Goal: Transaction & Acquisition: Purchase product/service

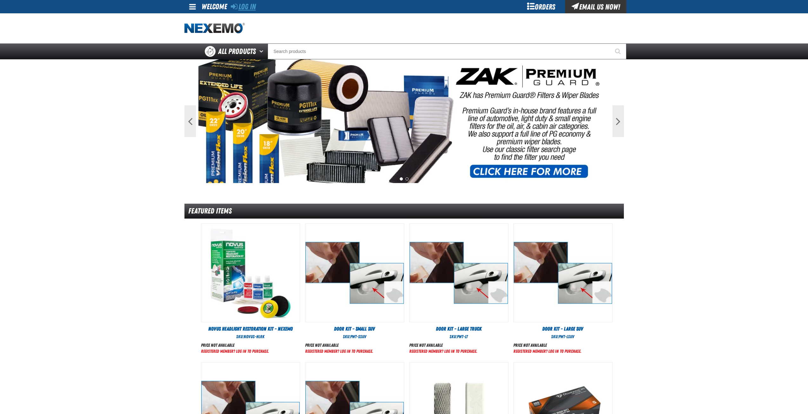
click at [239, 7] on link "Log In" at bounding box center [243, 6] width 25 height 9
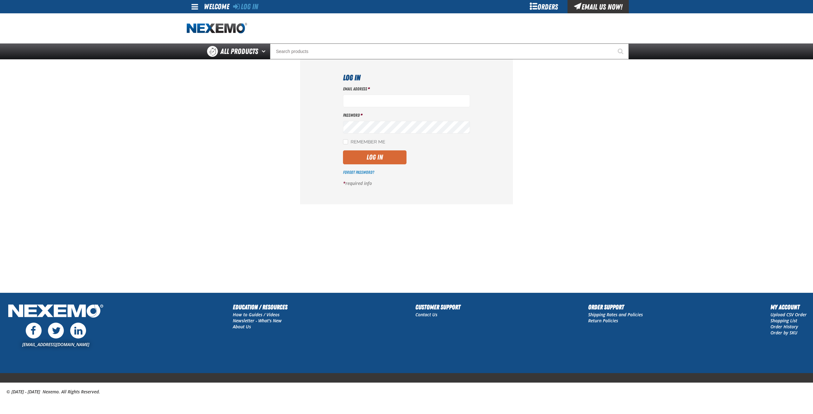
type input "msessions01@vtaig.com"
click at [375, 161] on button "Log In" at bounding box center [375, 158] width 64 height 14
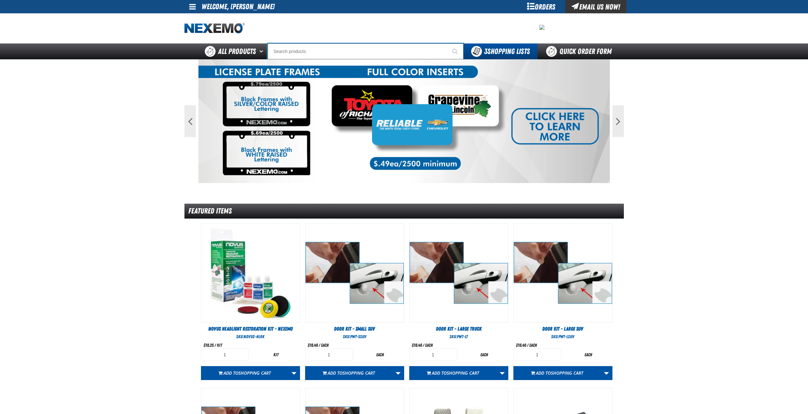
click at [349, 51] on input "Search" at bounding box center [366, 52] width 196 height 16
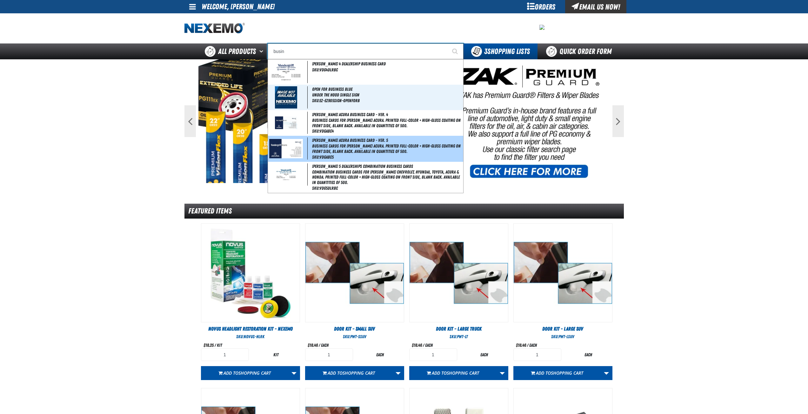
click at [364, 147] on span "Business Cards for [PERSON_NAME] Acura. Printed full-color + high-gloss coating…" at bounding box center [387, 149] width 150 height 11
type input "[PERSON_NAME] Acura Business Card - Ver. 5"
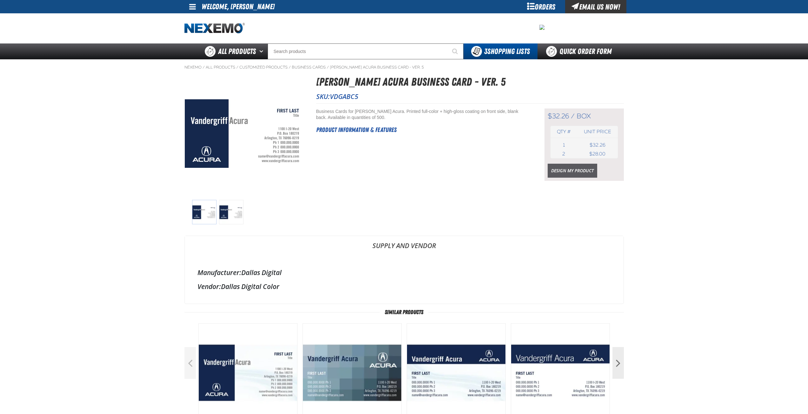
click at [572, 170] on link "Design My Product" at bounding box center [573, 171] width 50 height 14
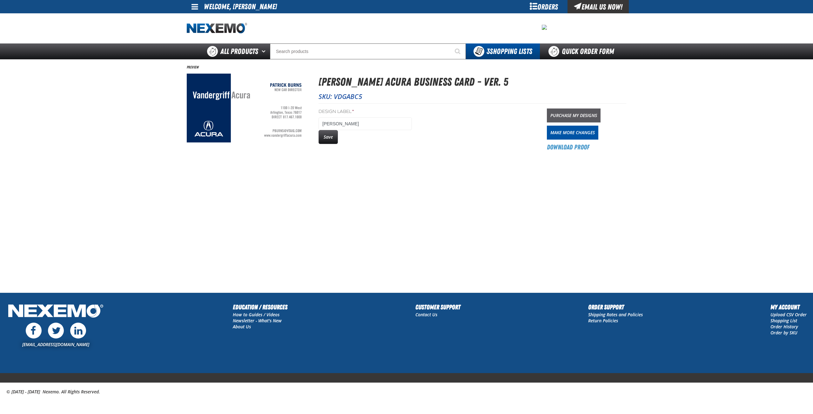
click at [578, 116] on link "Purchase My Designs" at bounding box center [574, 116] width 54 height 14
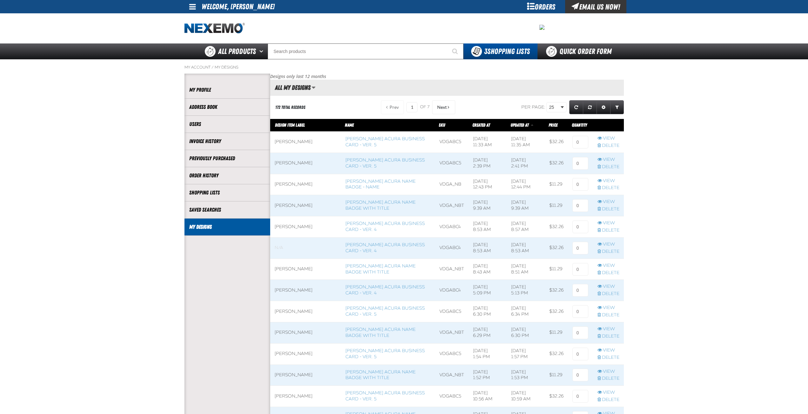
scroll to position [0, 0]
click at [577, 142] on input at bounding box center [581, 142] width 16 height 13
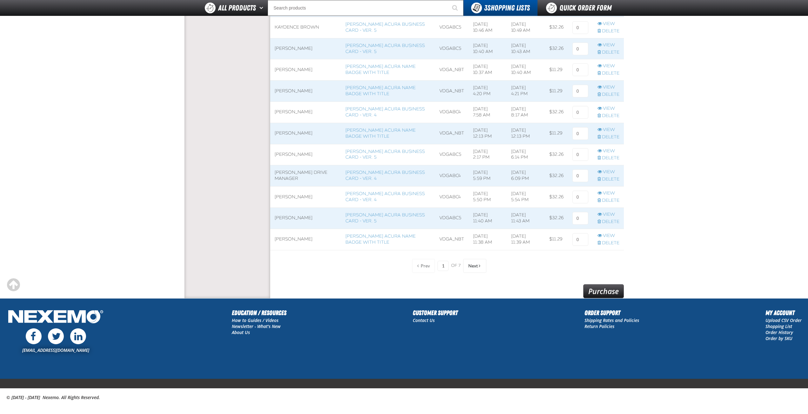
scroll to position [401, 0]
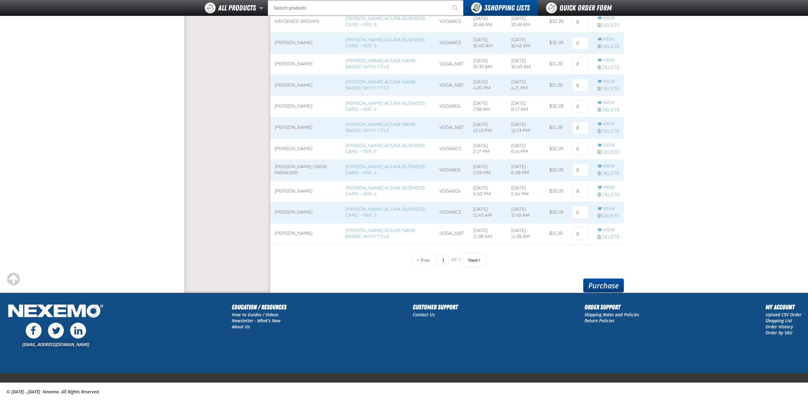
type input "1"
click at [601, 283] on link "Purchase" at bounding box center [603, 286] width 41 height 14
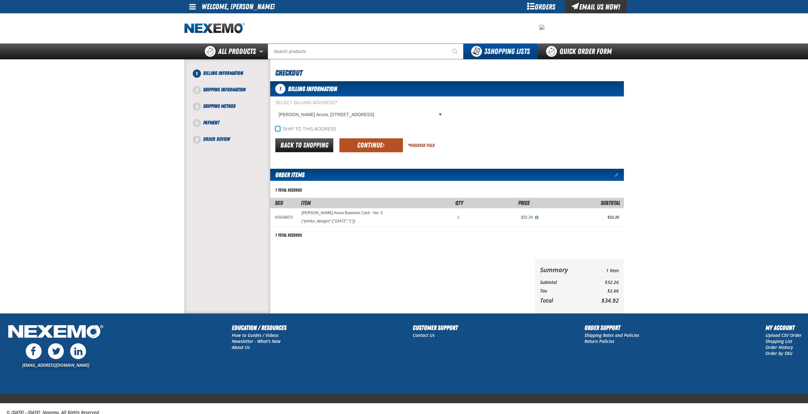
drag, startPoint x: 276, startPoint y: 129, endPoint x: 374, endPoint y: 142, distance: 98.7
click at [277, 129] on input "Ship to this address" at bounding box center [277, 128] width 5 height 5
checkbox input "true"
click at [378, 146] on button "Continue" at bounding box center [372, 145] width 64 height 14
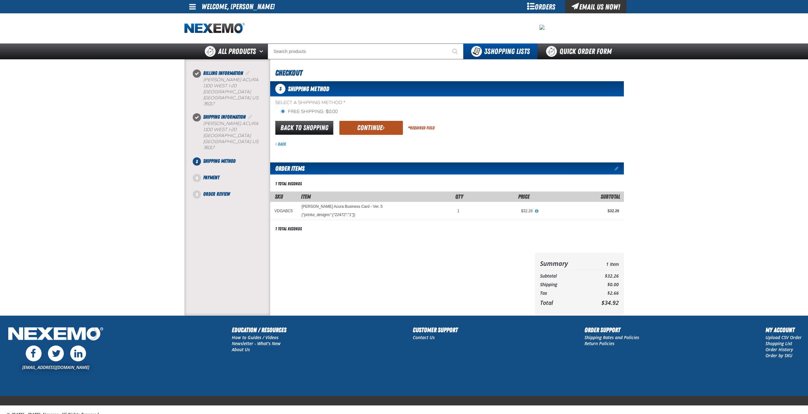
click at [377, 126] on button "Continue" at bounding box center [372, 128] width 64 height 14
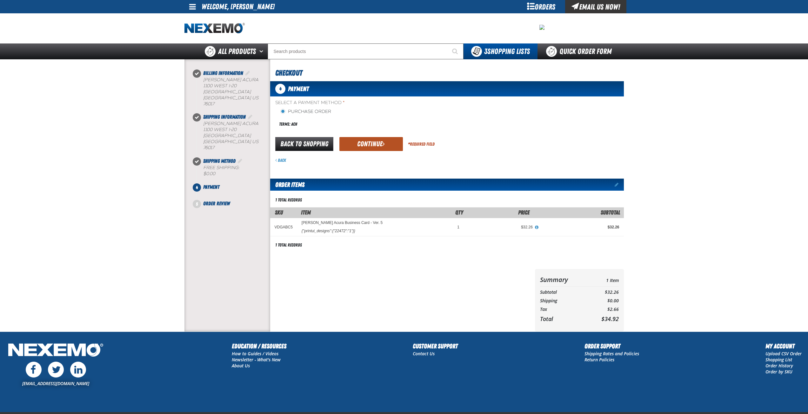
click at [365, 143] on button "Continue" at bounding box center [372, 144] width 64 height 14
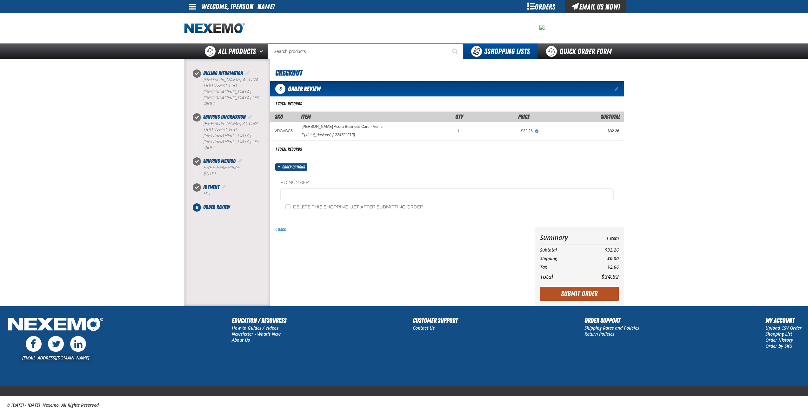
click at [587, 296] on button "Submit Order" at bounding box center [579, 294] width 79 height 14
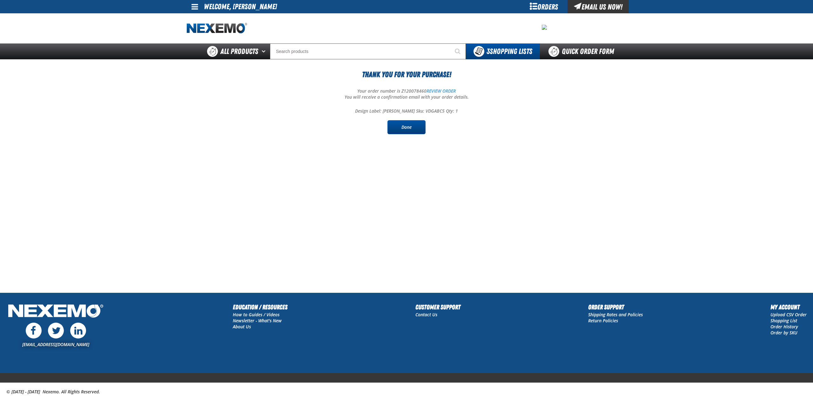
click at [422, 129] on link "Done" at bounding box center [406, 127] width 38 height 14
